Goal: Find specific page/section: Find specific page/section

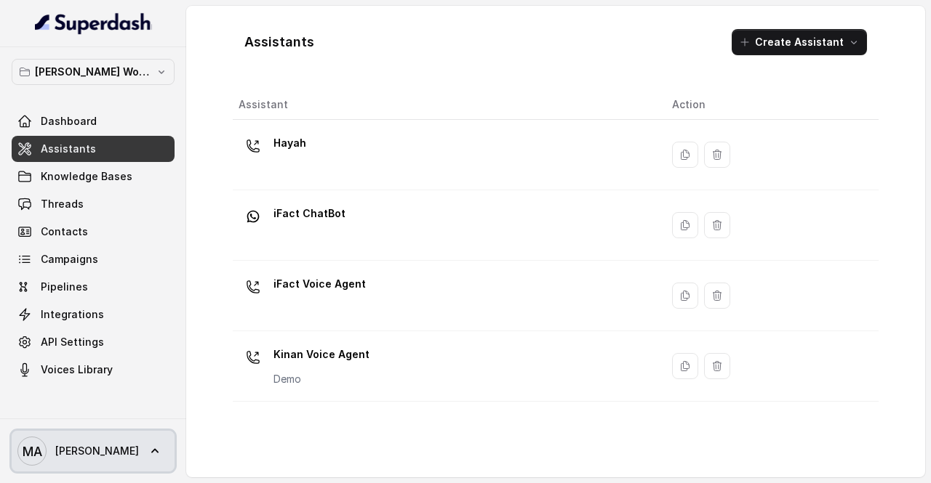
click at [107, 458] on span "MA [PERSON_NAME]" at bounding box center [77, 451] width 121 height 29
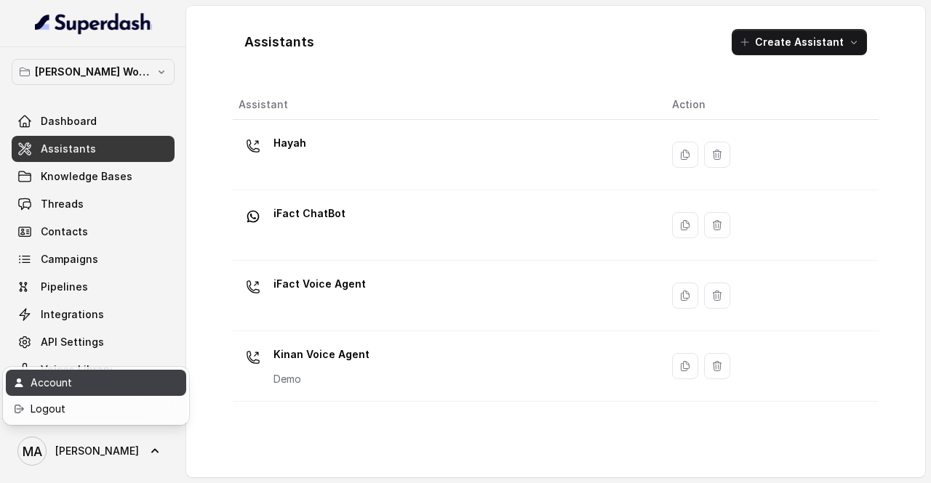
click at [111, 386] on div "Account" at bounding box center [93, 382] width 124 height 17
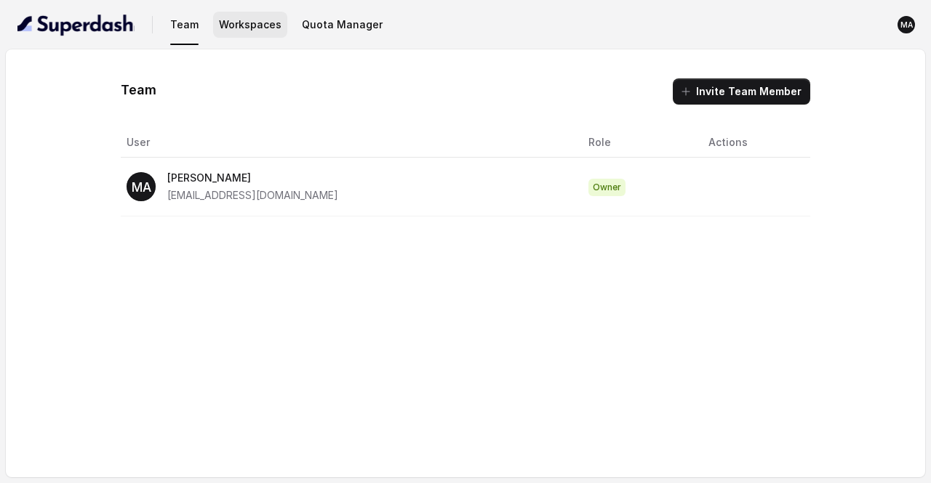
click at [271, 31] on button "Workspaces" at bounding box center [250, 25] width 74 height 26
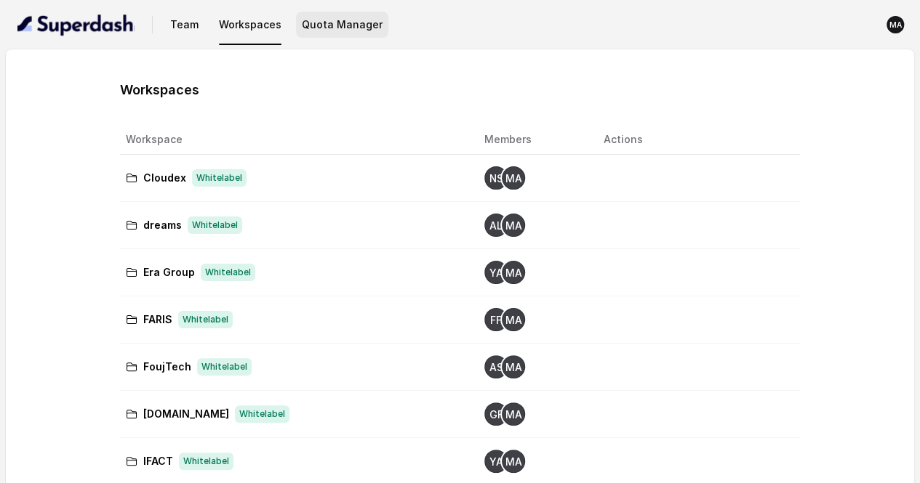
click at [345, 17] on button "Quota Manager" at bounding box center [342, 25] width 92 height 26
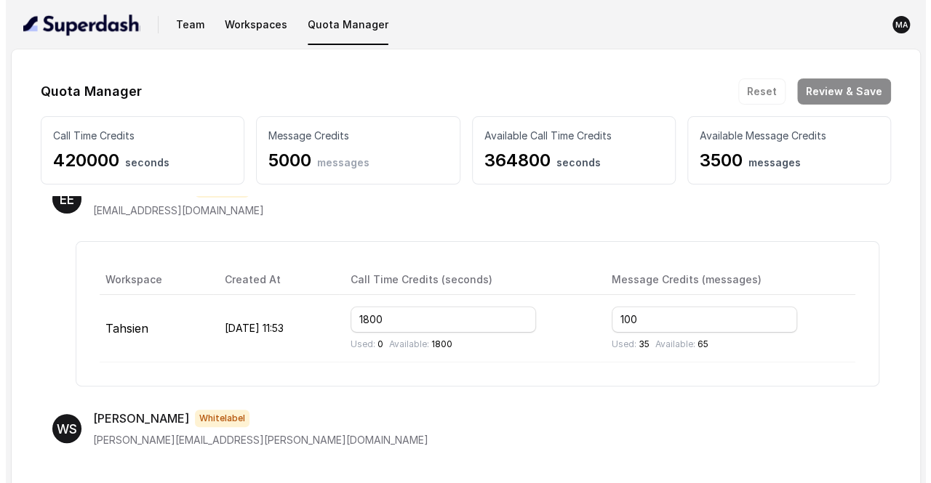
scroll to position [2997, 0]
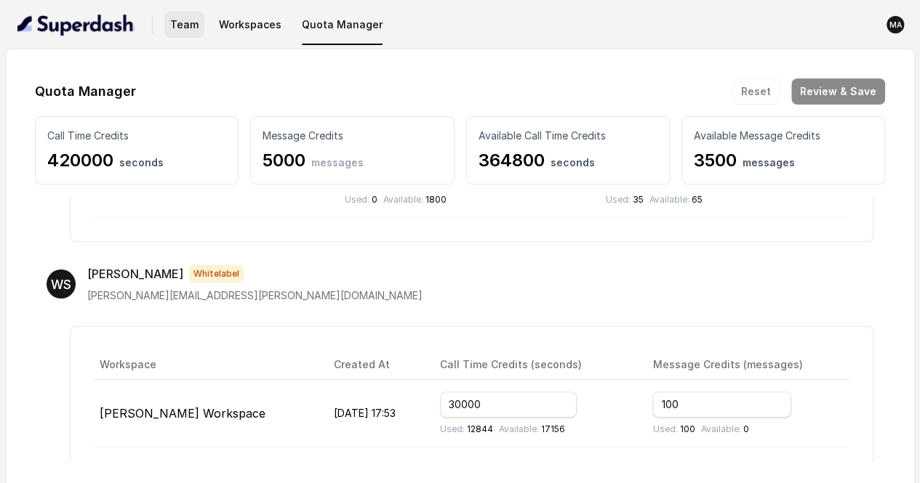
click at [175, 25] on button "Team" at bounding box center [184, 25] width 40 height 26
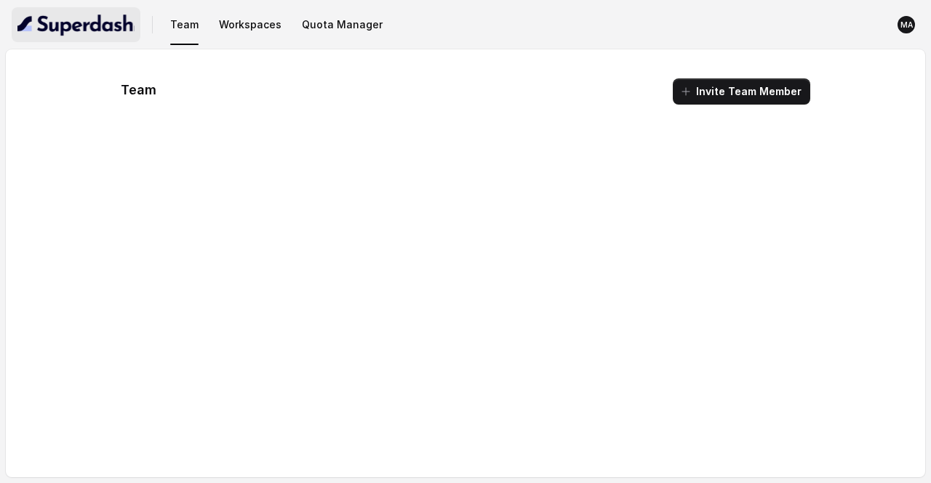
click at [76, 31] on img "button" at bounding box center [75, 24] width 117 height 23
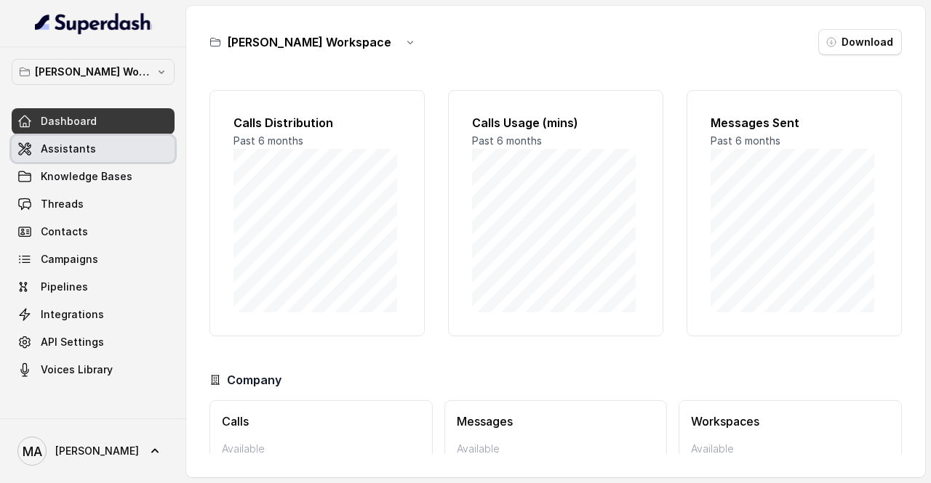
click at [109, 147] on link "Assistants" at bounding box center [93, 149] width 163 height 26
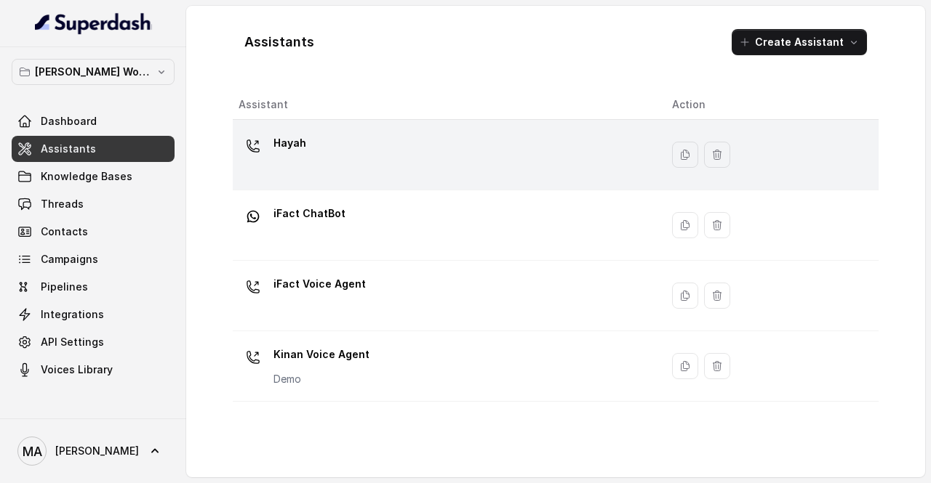
click at [476, 152] on div "Hayah" at bounding box center [443, 155] width 410 height 47
